Goal: Task Accomplishment & Management: Manage account settings

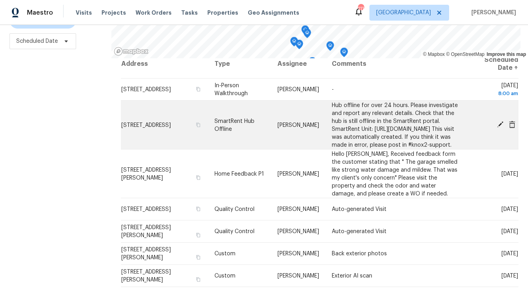
scroll to position [2, 0]
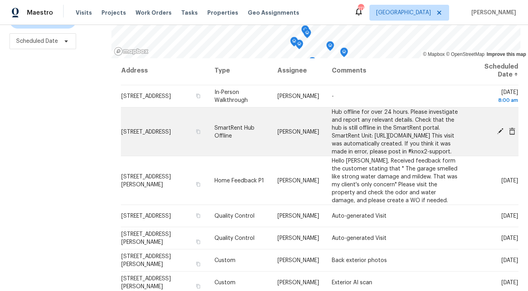
click at [500, 134] on icon at bounding box center [500, 131] width 6 height 6
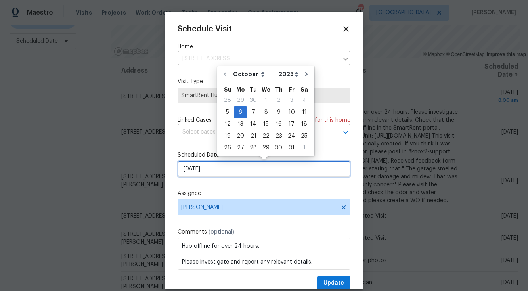
click at [266, 169] on input "[DATE]" at bounding box center [264, 169] width 173 height 16
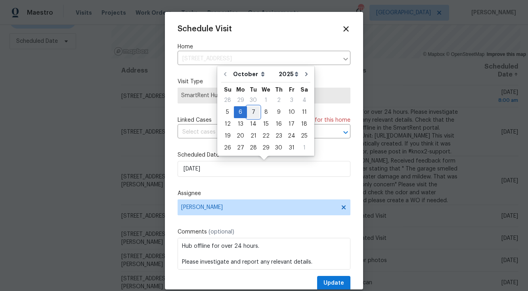
click at [253, 112] on div "7" at bounding box center [253, 112] width 13 height 11
type input "[DATE]"
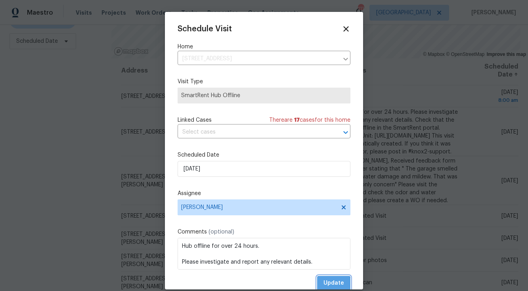
click at [330, 284] on span "Update" at bounding box center [334, 283] width 21 height 10
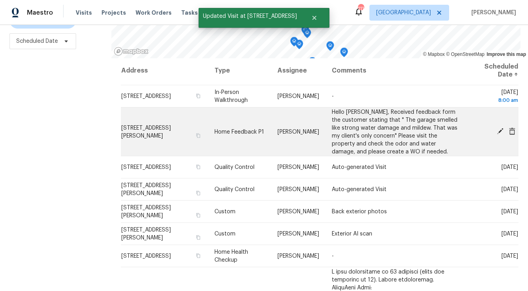
click at [500, 130] on icon at bounding box center [500, 131] width 6 height 6
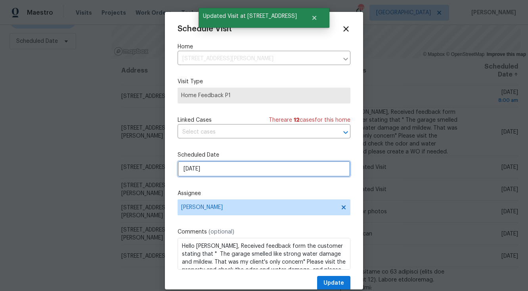
click at [292, 170] on input "[DATE]" at bounding box center [264, 169] width 173 height 16
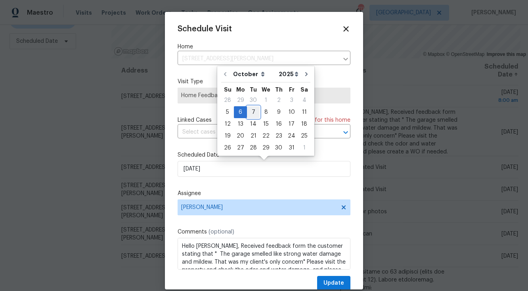
click at [252, 110] on div "7" at bounding box center [253, 112] width 13 height 11
type input "[DATE]"
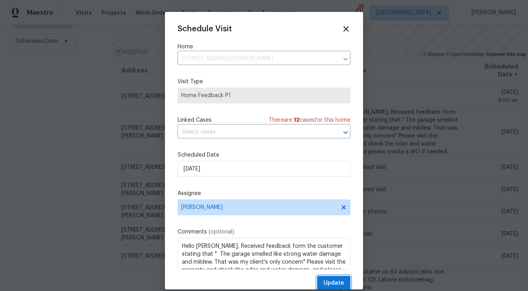
click at [328, 281] on span "Update" at bounding box center [334, 283] width 21 height 10
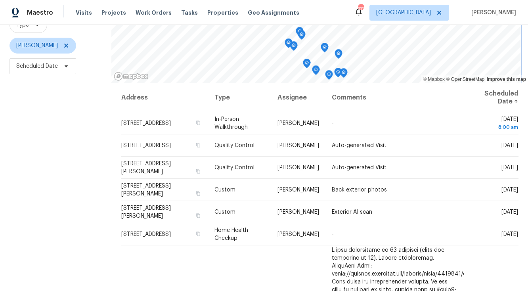
scroll to position [86, 0]
